Goal: Information Seeking & Learning: Learn about a topic

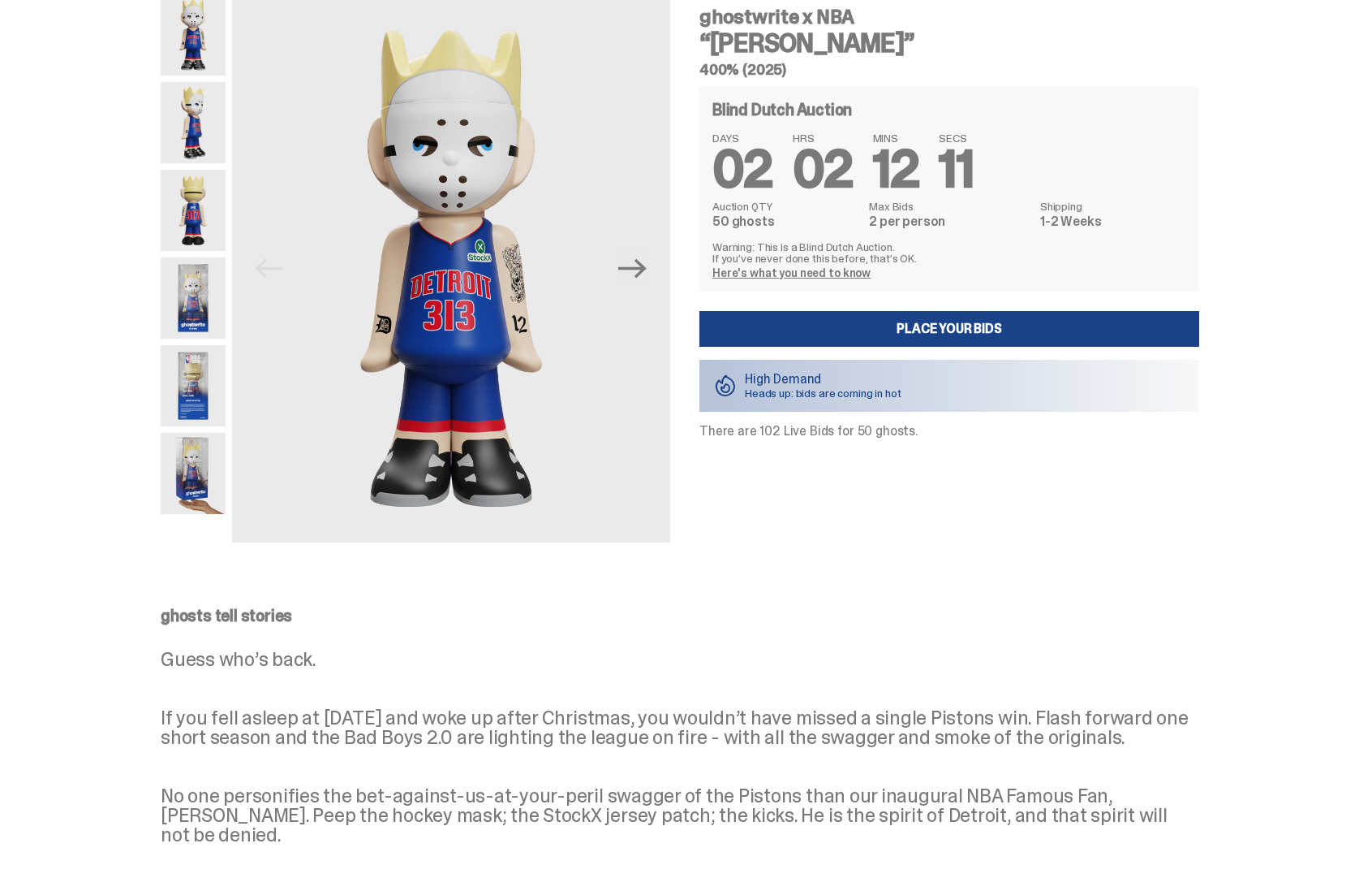
scroll to position [32, 0]
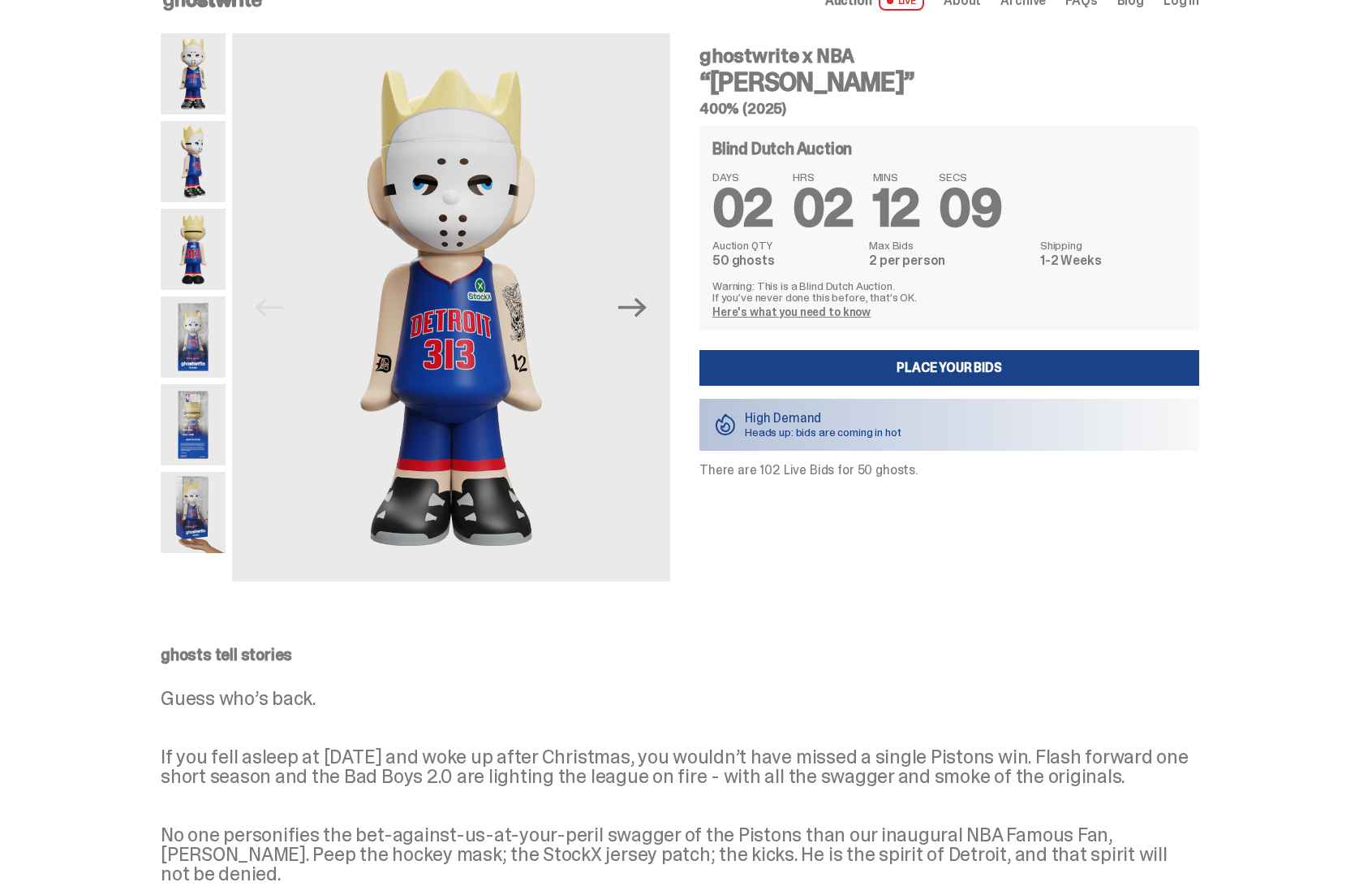
click at [202, 350] on img at bounding box center [193, 337] width 65 height 81
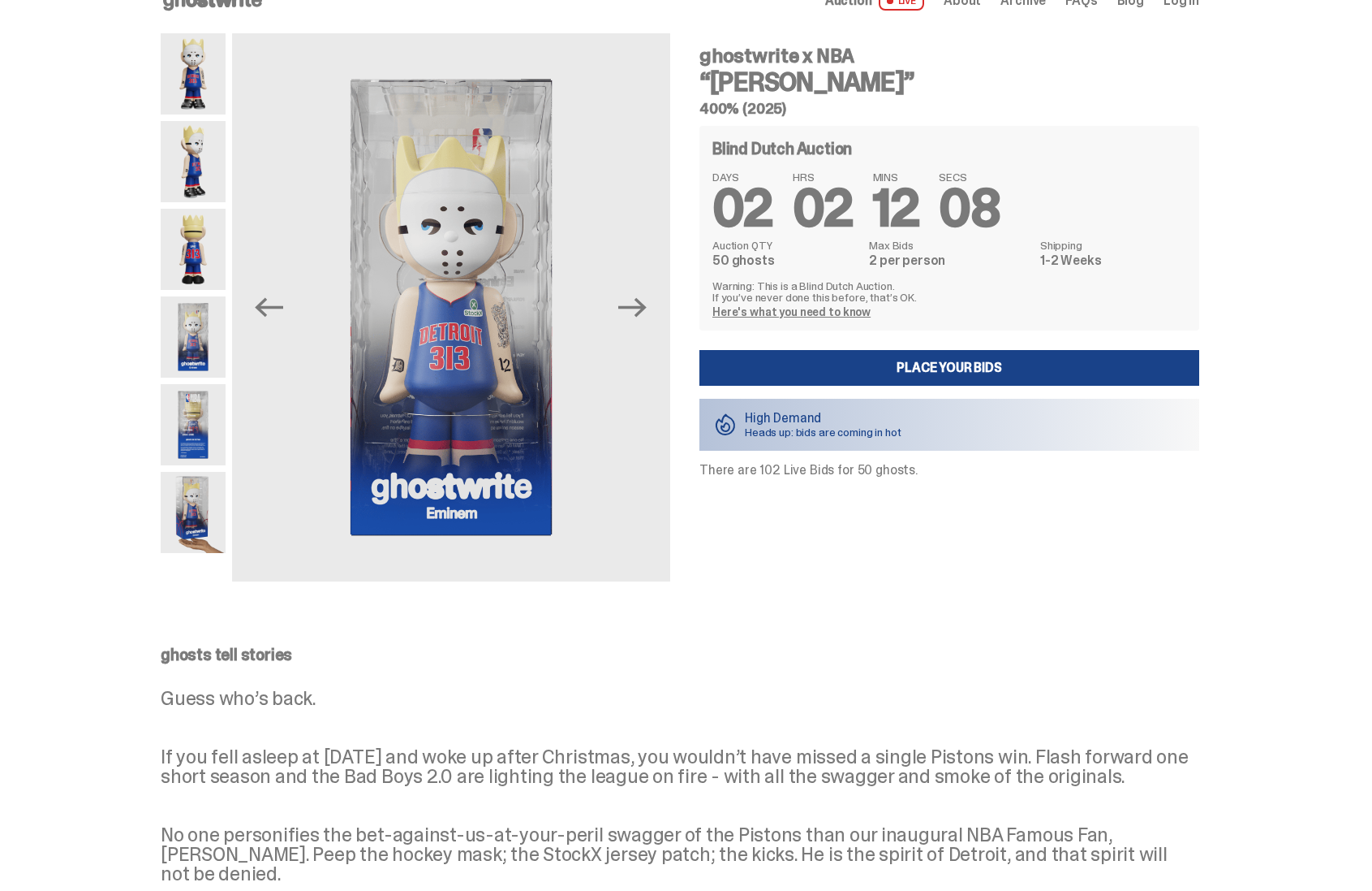
click at [195, 268] on img at bounding box center [193, 249] width 65 height 81
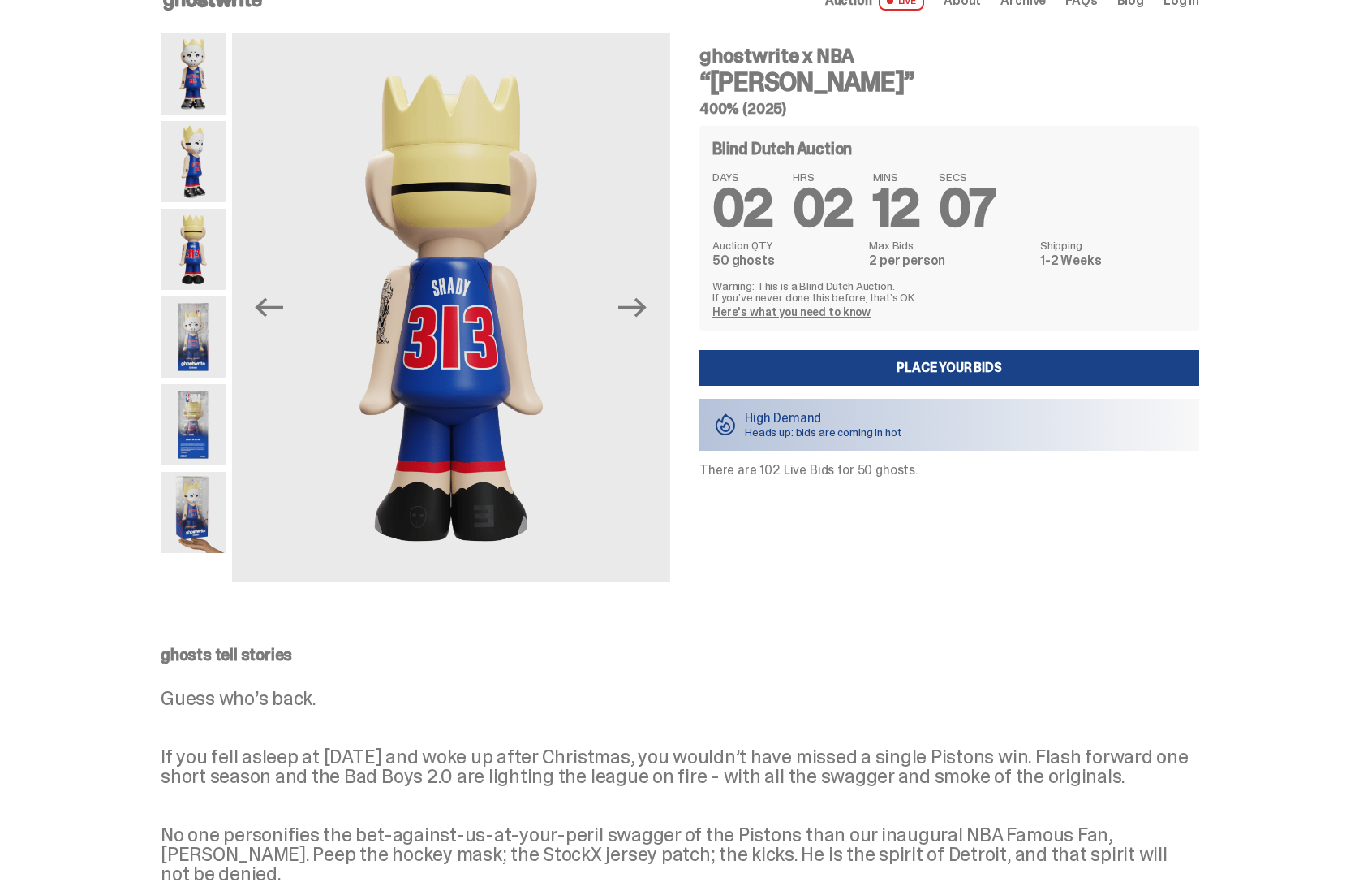
click at [185, 204] on div at bounding box center [193, 307] width 65 height 548
click at [197, 173] on img at bounding box center [193, 161] width 65 height 81
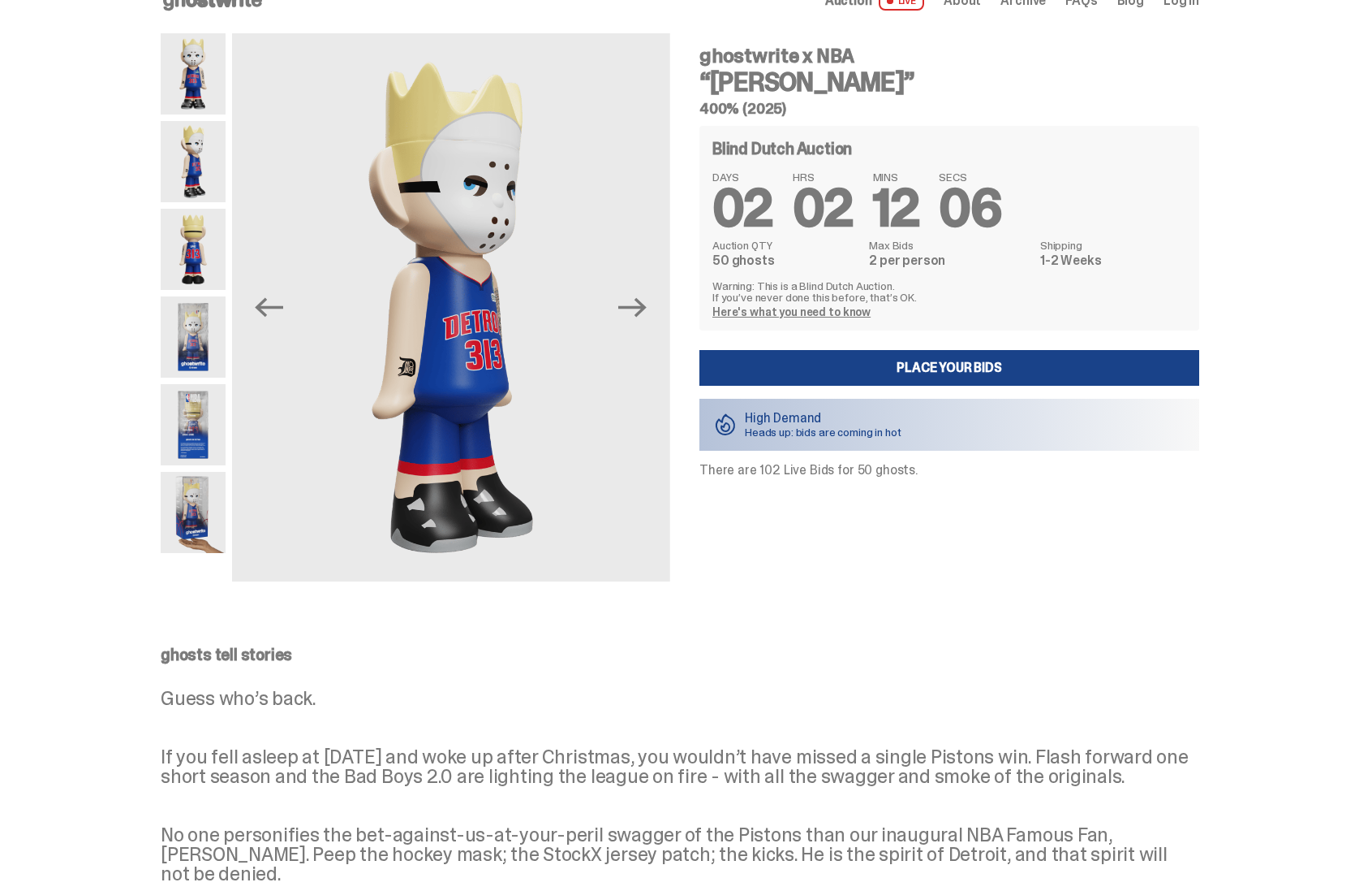
drag, startPoint x: 202, startPoint y: 108, endPoint x: 216, endPoint y: 156, distance: 50.0
click at [202, 108] on img at bounding box center [193, 73] width 65 height 81
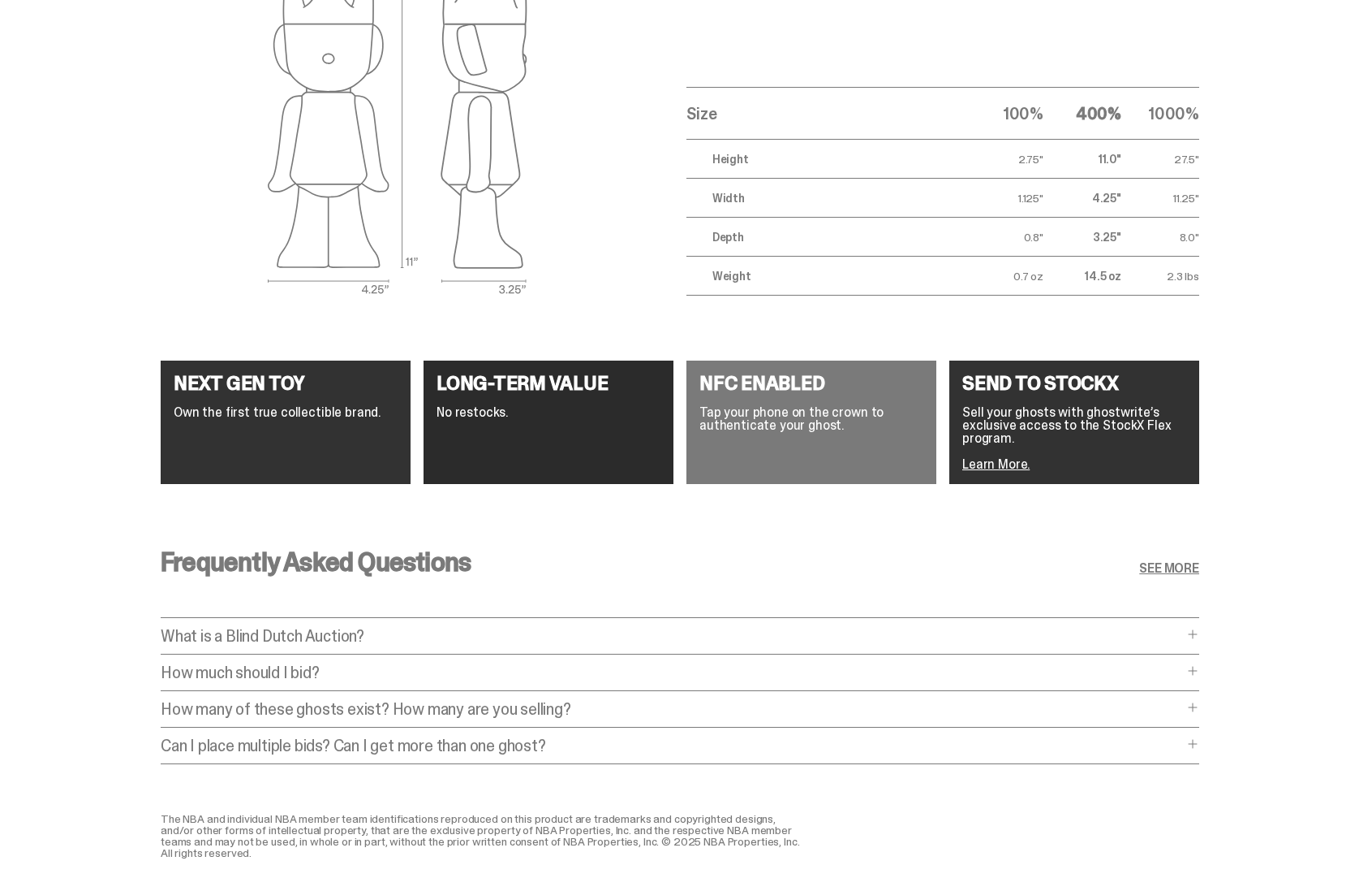
scroll to position [2873, 0]
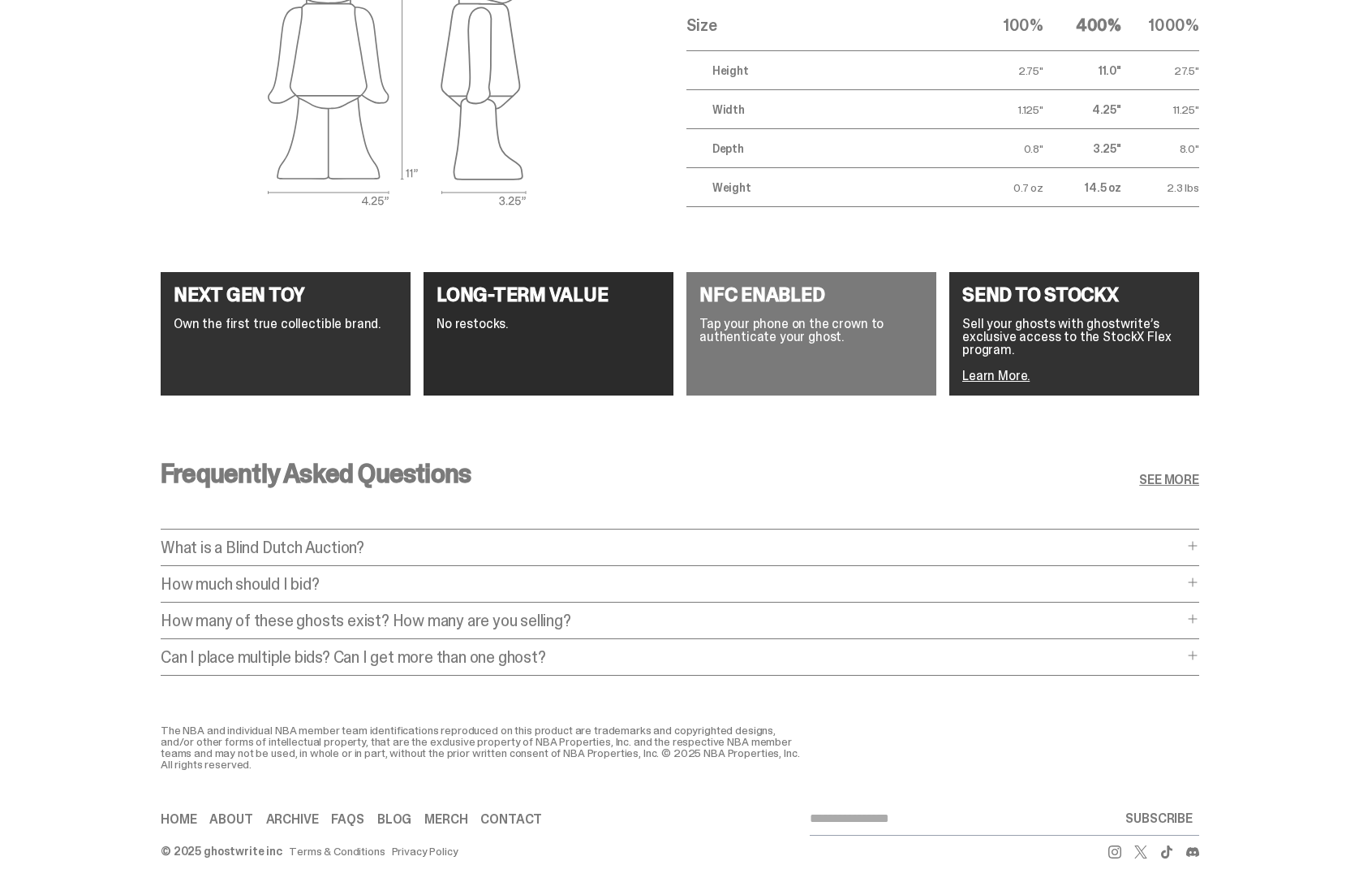
click at [347, 579] on p "How much should I bid?" at bounding box center [672, 583] width 1023 height 16
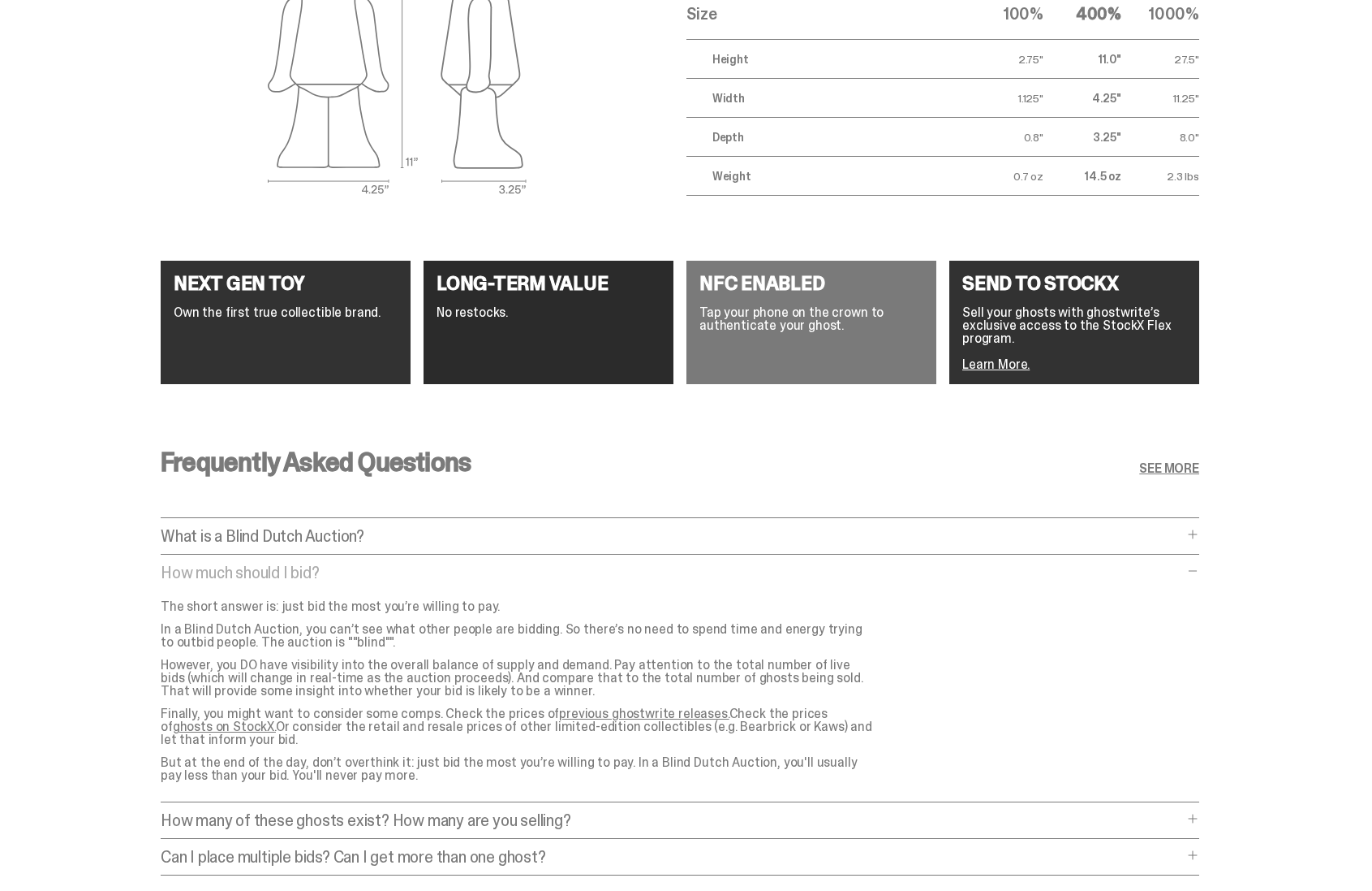
click at [608, 818] on p "How many of these ghosts exist? How many are you selling?" at bounding box center [672, 819] width 1023 height 16
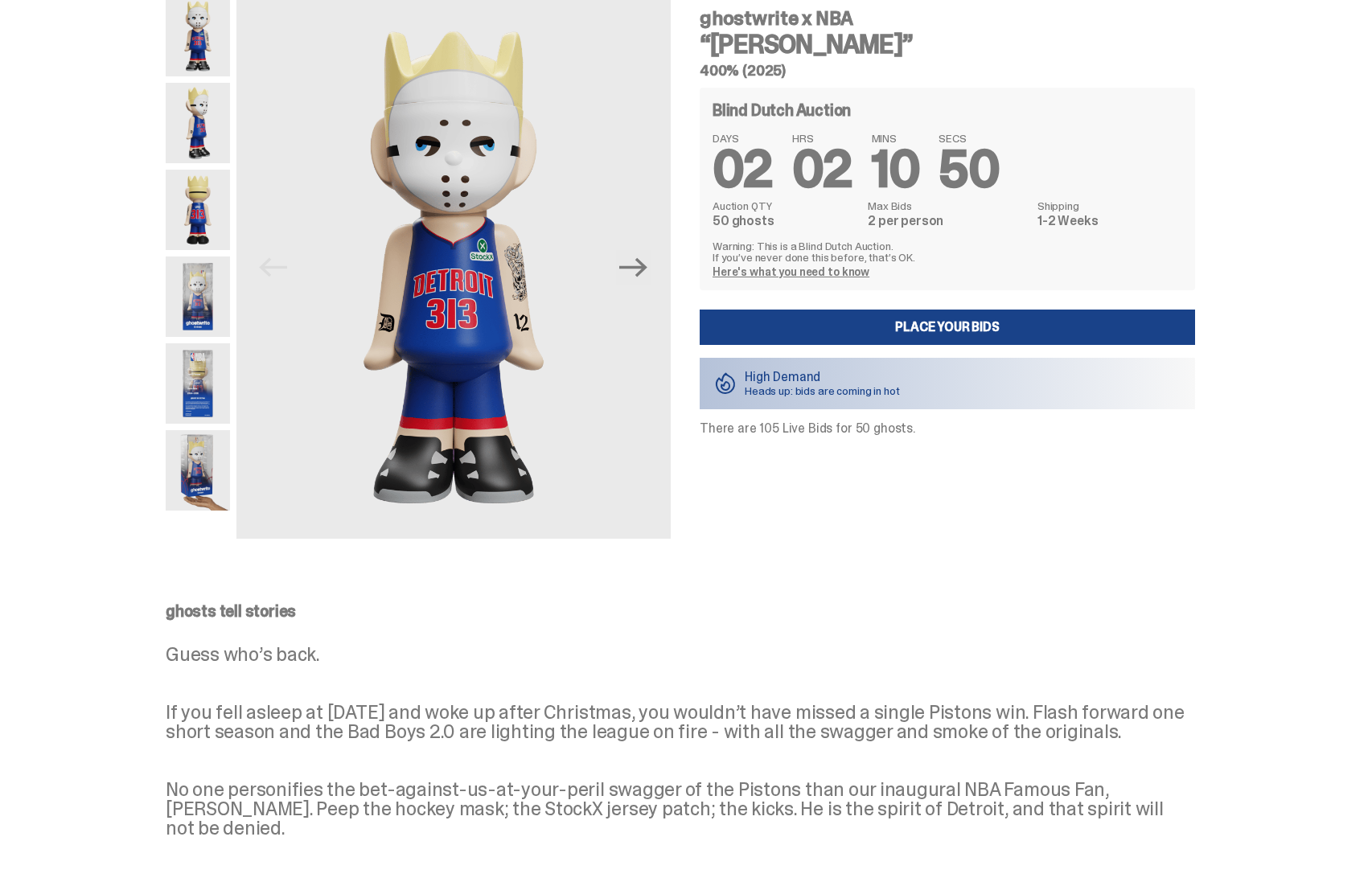
scroll to position [0, 0]
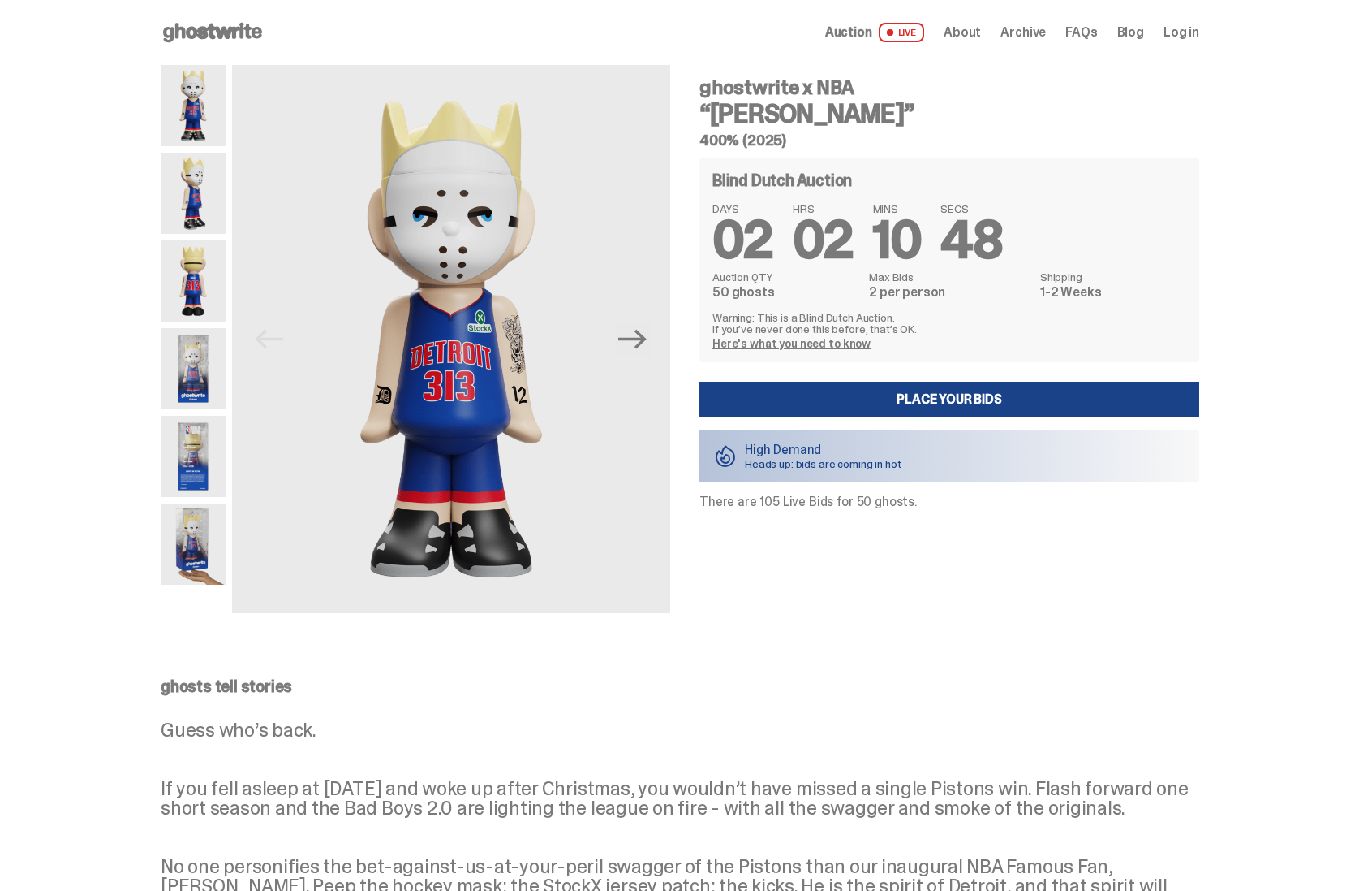
click at [205, 117] on img at bounding box center [193, 105] width 65 height 81
click at [969, 32] on span "About" at bounding box center [963, 32] width 37 height 13
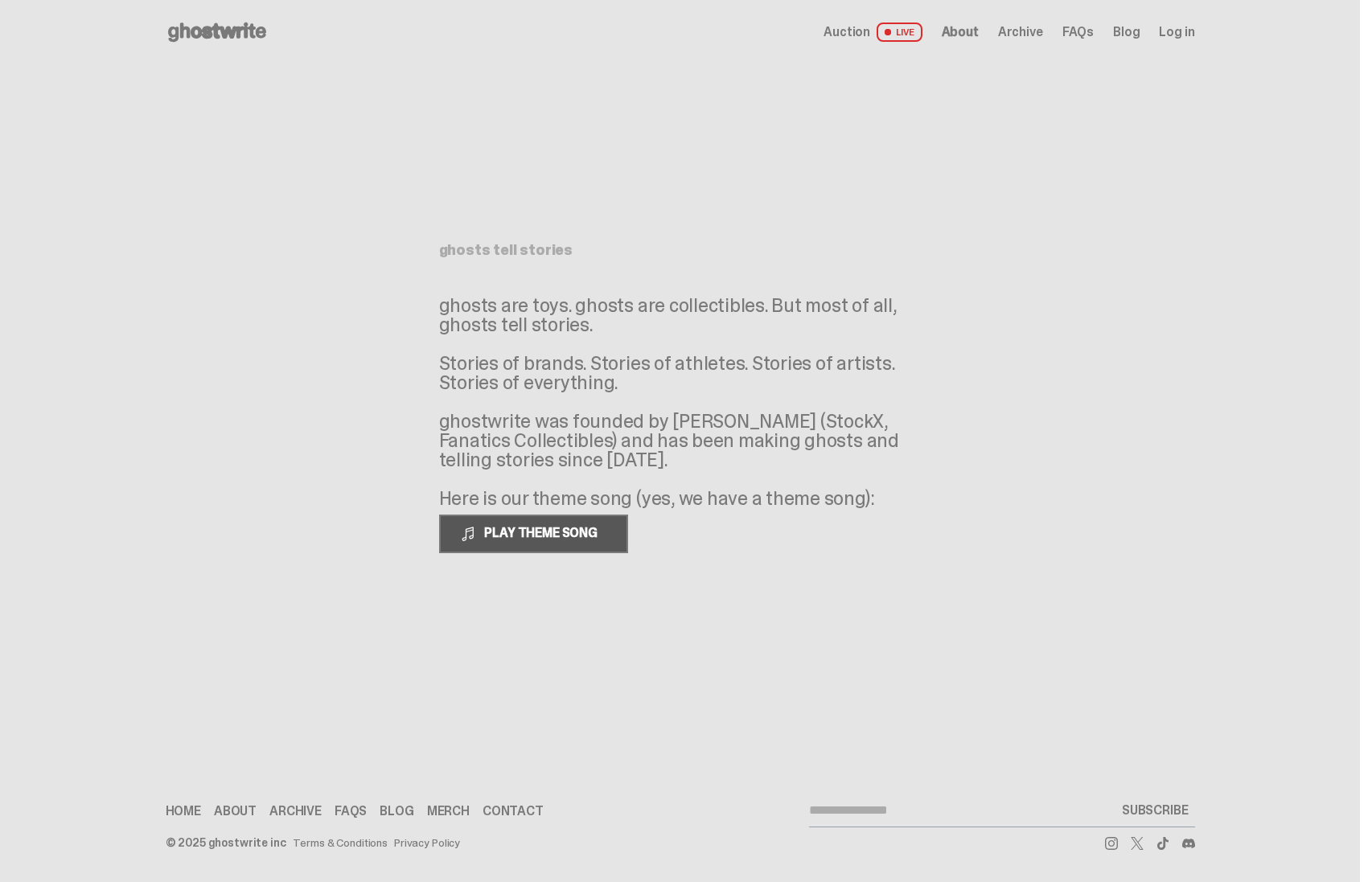
click at [574, 539] on span "PLAY THEME SONG" at bounding box center [542, 533] width 129 height 17
click at [582, 533] on span "PAUSE THEME SONG" at bounding box center [541, 533] width 127 height 17
